Goal: Use online tool/utility: Use online tool/utility

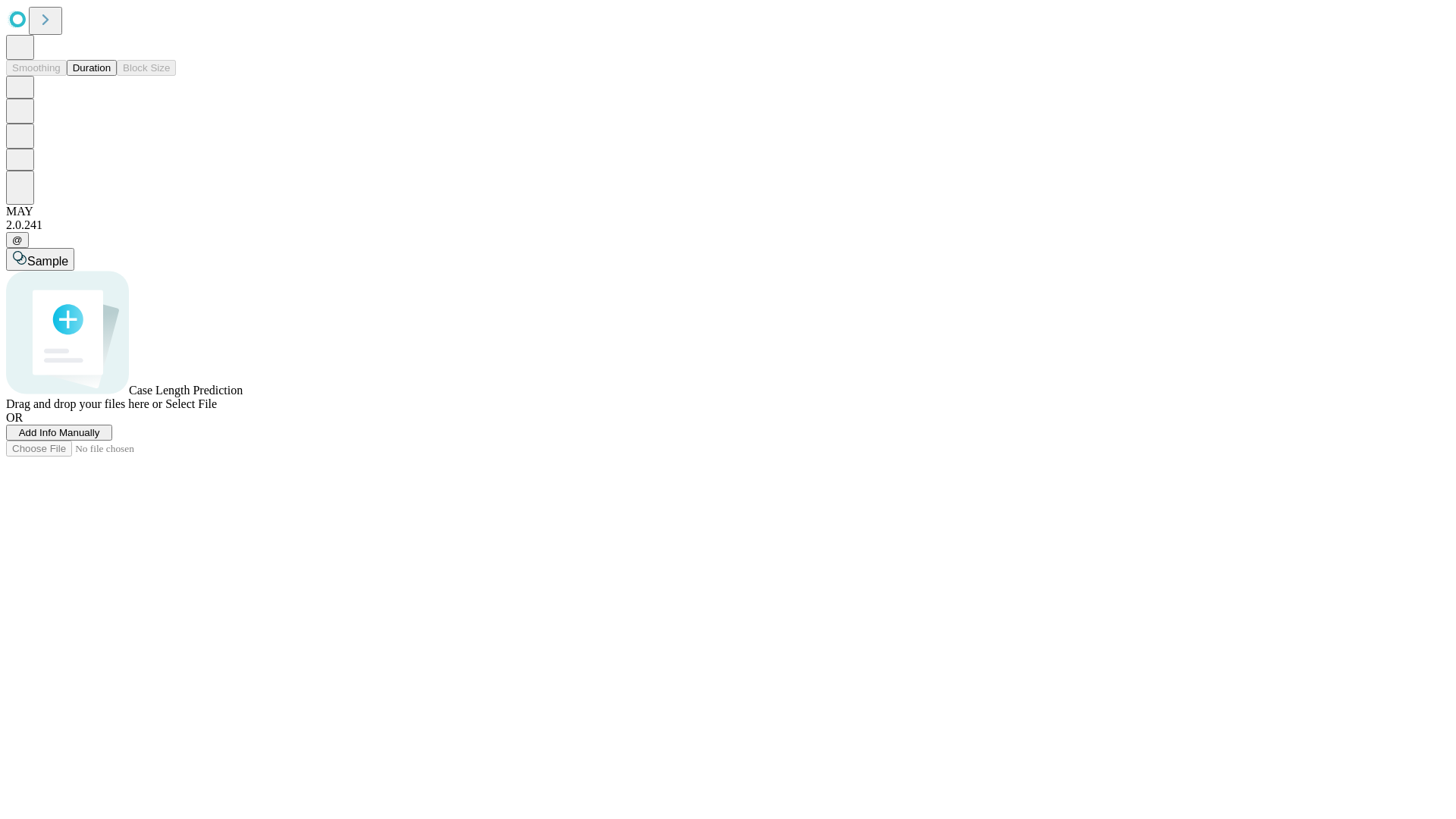
click at [111, 76] on button "Duration" at bounding box center [92, 67] width 50 height 16
click at [217, 410] on span "Select File" at bounding box center [191, 404] width 51 height 13
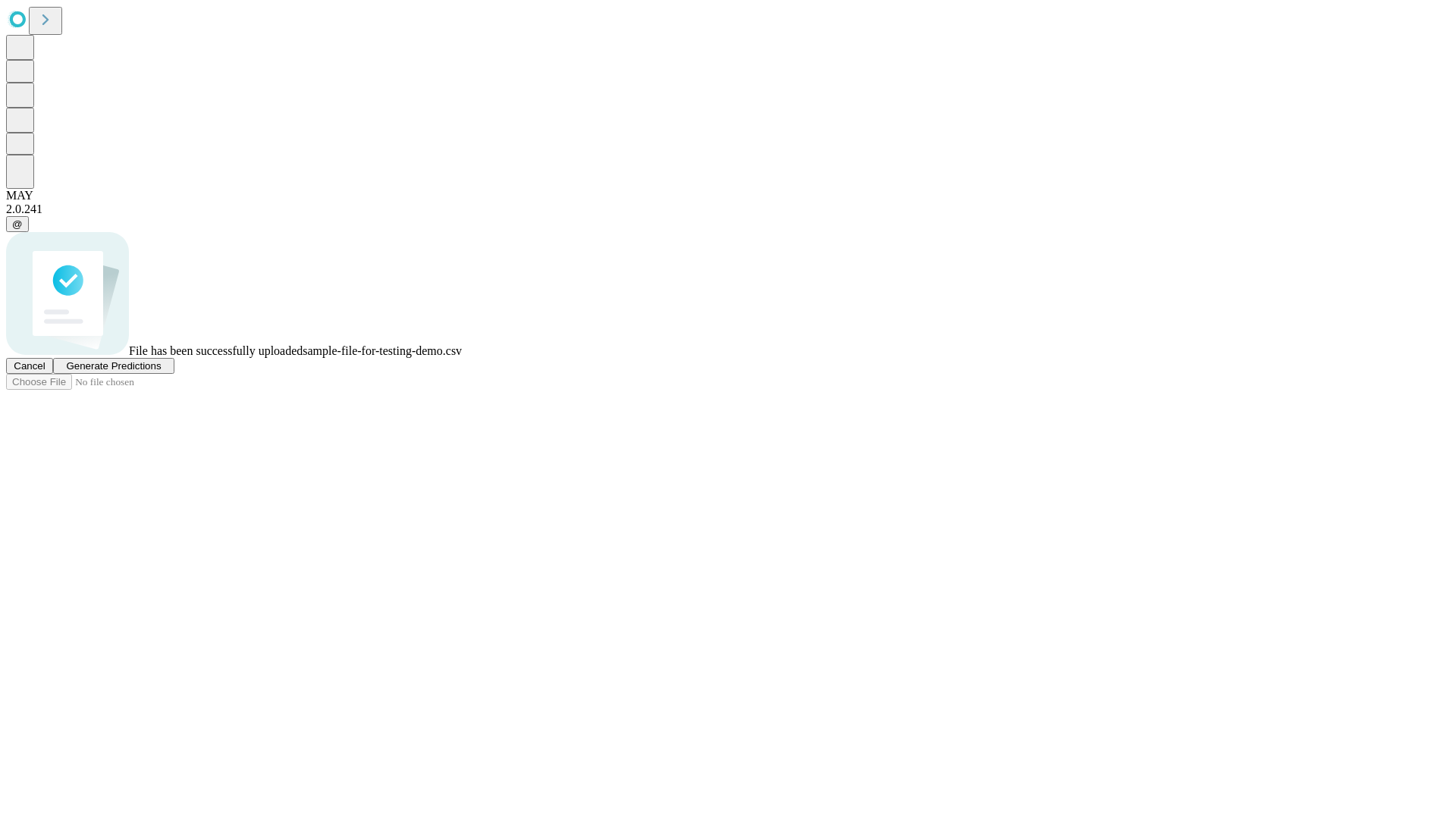
click at [161, 372] on span "Generate Predictions" at bounding box center [113, 366] width 94 height 12
